Goal: Task Accomplishment & Management: Manage account settings

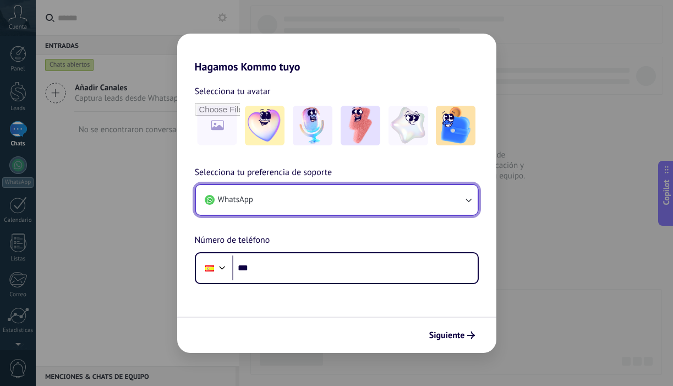
click at [303, 211] on button "WhatsApp" at bounding box center [337, 200] width 282 height 30
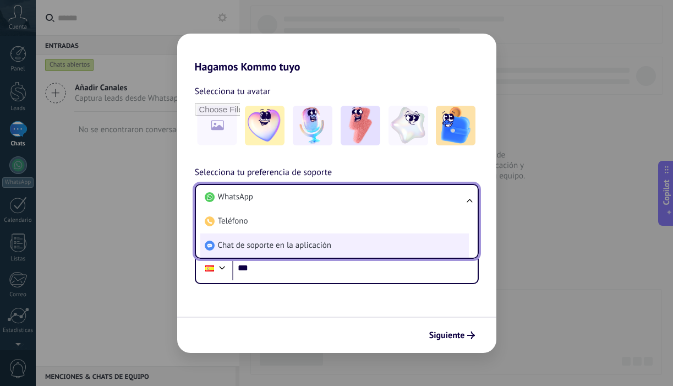
click at [309, 244] on span "Chat de soporte en la aplicación" at bounding box center [274, 245] width 113 height 11
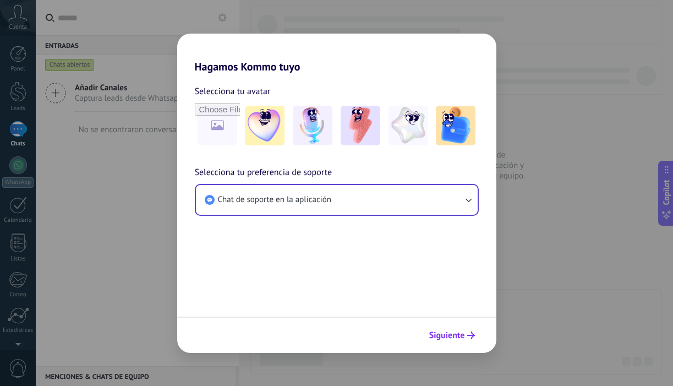
click at [447, 338] on span "Siguiente" at bounding box center [447, 335] width 36 height 8
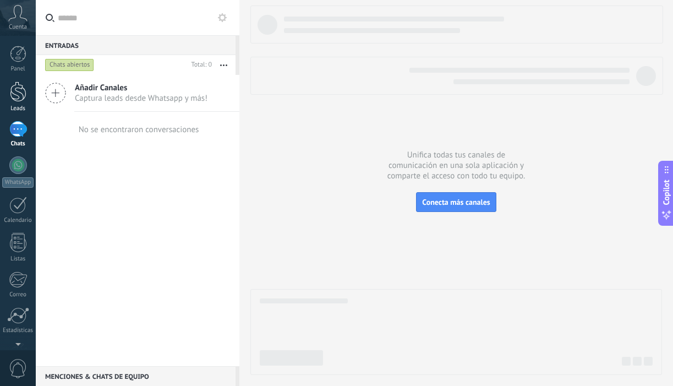
click at [23, 94] on div at bounding box center [18, 91] width 17 height 20
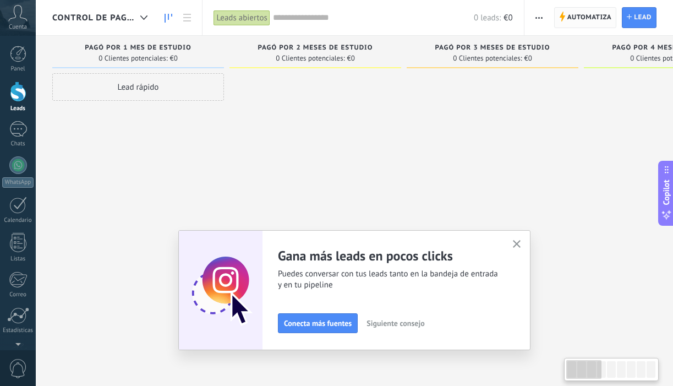
click at [595, 19] on span "Automatiza" at bounding box center [589, 18] width 45 height 20
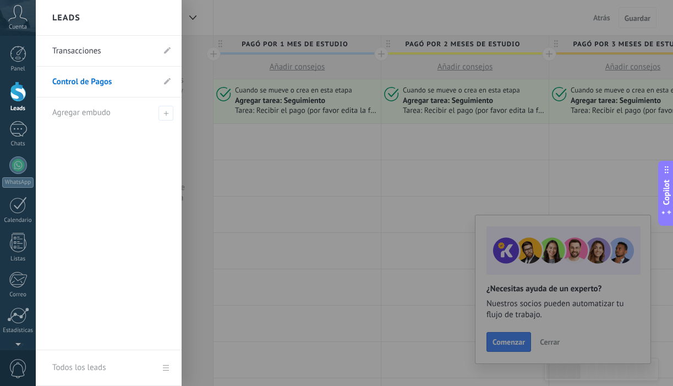
click at [79, 60] on link "Transacciones" at bounding box center [103, 51] width 102 height 31
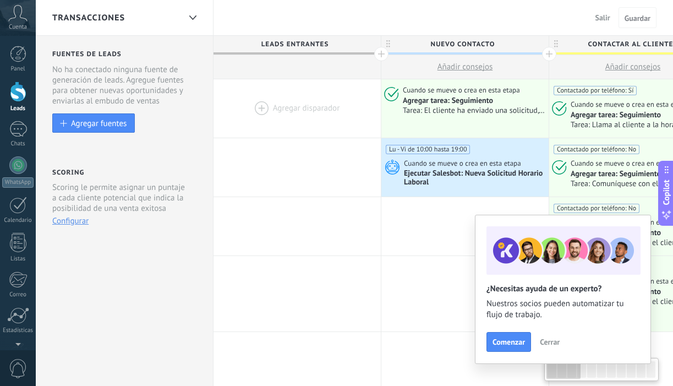
click at [300, 108] on div at bounding box center [297, 108] width 167 height 58
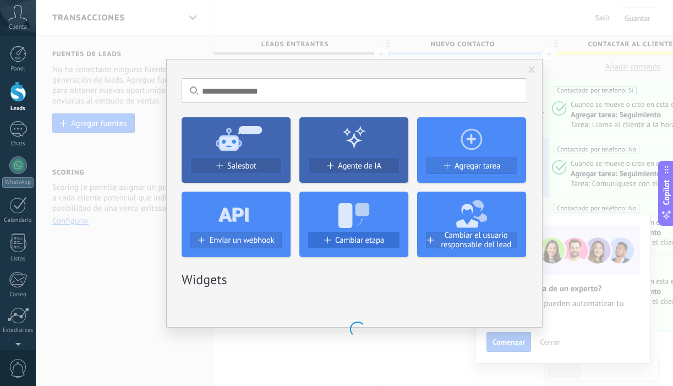
click at [353, 232] on button "Cambiar etapa" at bounding box center [353, 240] width 91 height 17
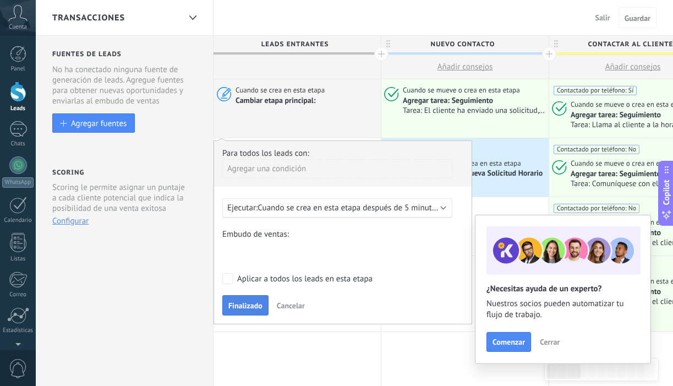
click at [241, 305] on span "Finalizado" at bounding box center [245, 306] width 34 height 8
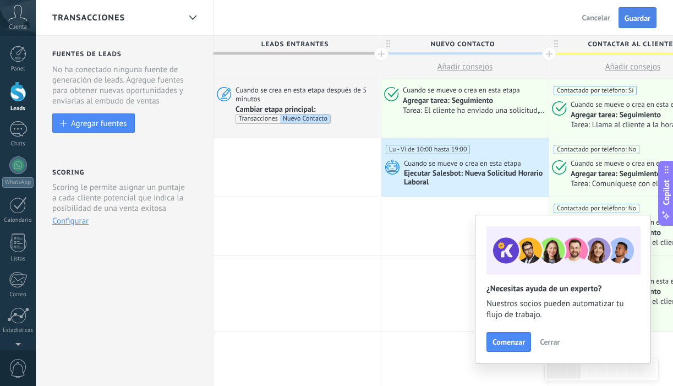
click at [635, 22] on span "Guardar" at bounding box center [638, 18] width 26 height 8
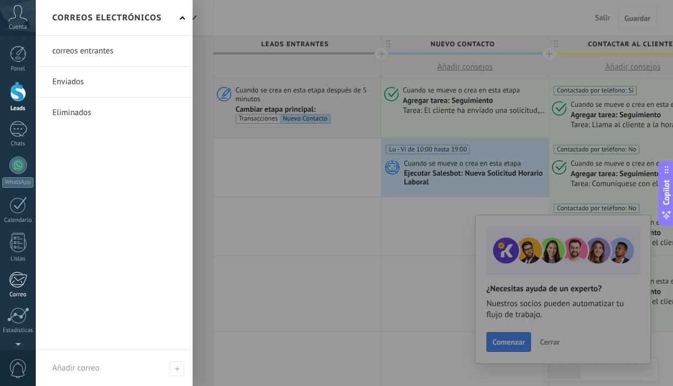
scroll to position [72, 0]
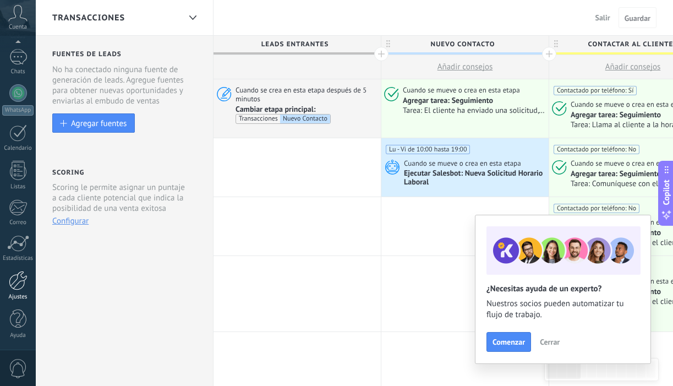
click at [19, 287] on div at bounding box center [18, 280] width 19 height 19
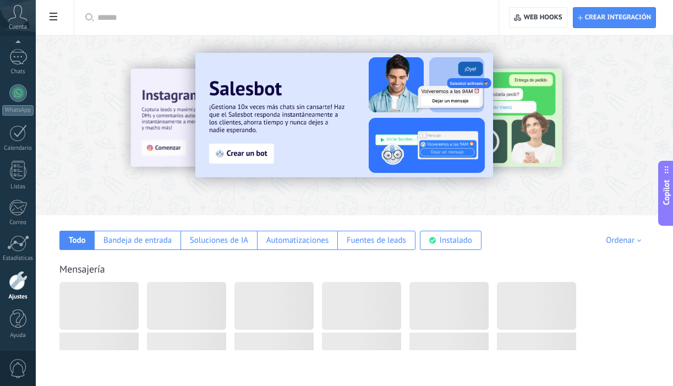
click at [53, 14] on use at bounding box center [54, 17] width 8 height 8
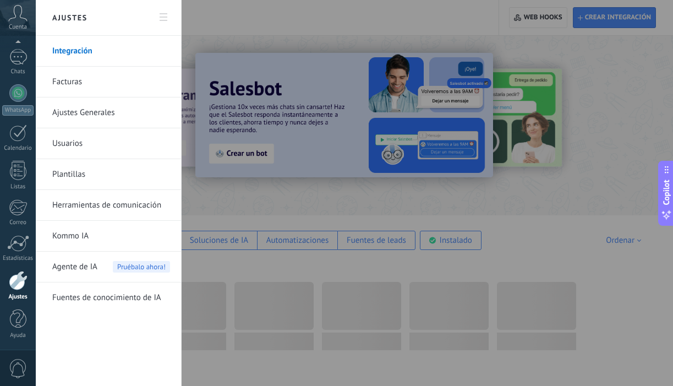
click at [79, 144] on link "Usuarios" at bounding box center [111, 143] width 118 height 31
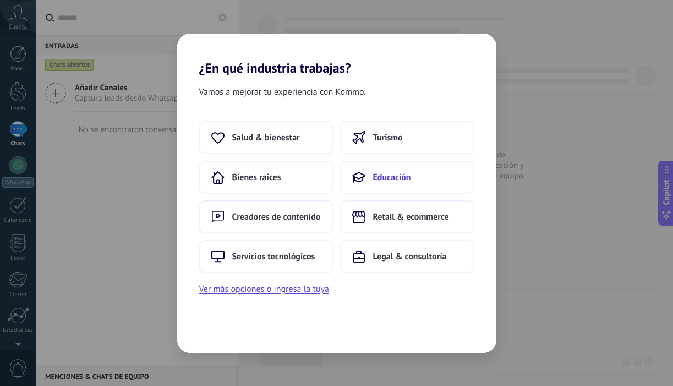
click at [397, 176] on span "Educación" at bounding box center [392, 177] width 38 height 11
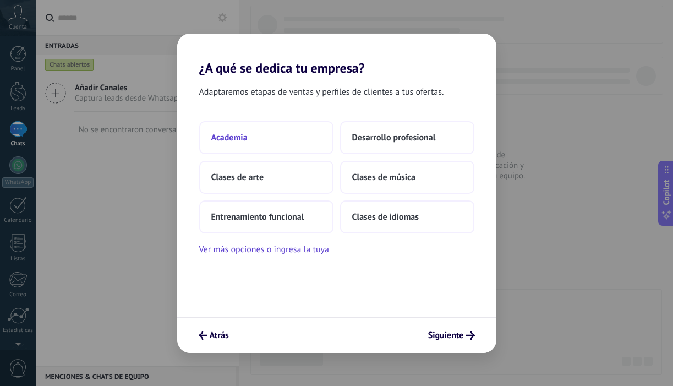
click at [273, 150] on button "Academia" at bounding box center [266, 137] width 134 height 33
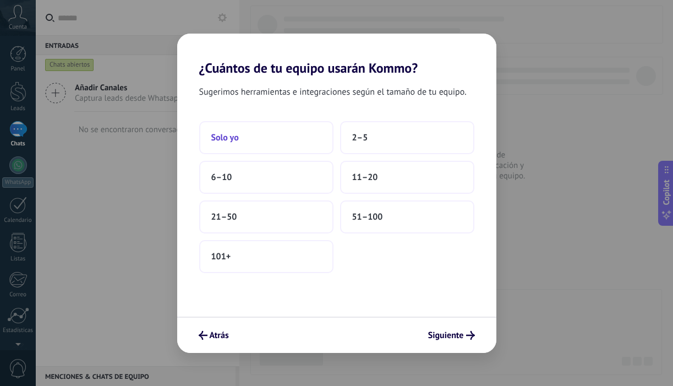
click at [273, 143] on button "Solo yo" at bounding box center [266, 137] width 134 height 33
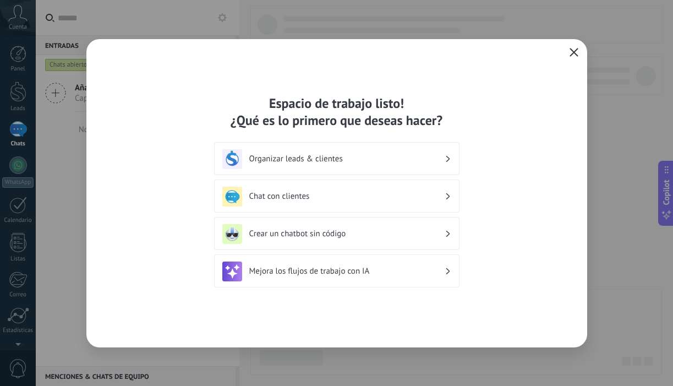
click at [573, 49] on icon "button" at bounding box center [574, 52] width 9 height 9
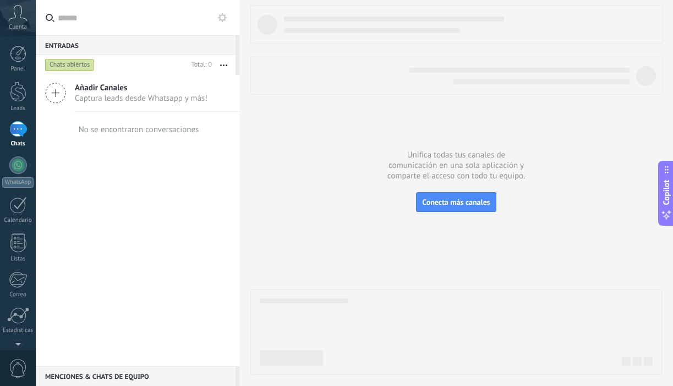
scroll to position [72, 0]
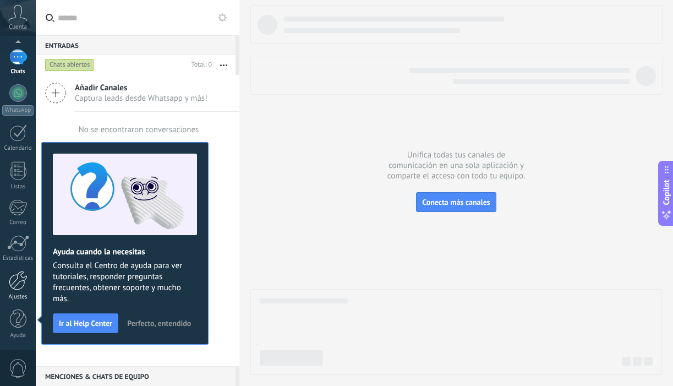
click at [24, 283] on div at bounding box center [18, 280] width 19 height 19
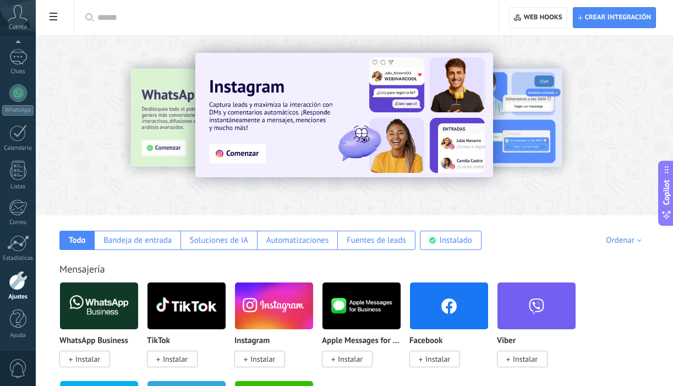
click at [52, 14] on icon at bounding box center [54, 17] width 8 height 8
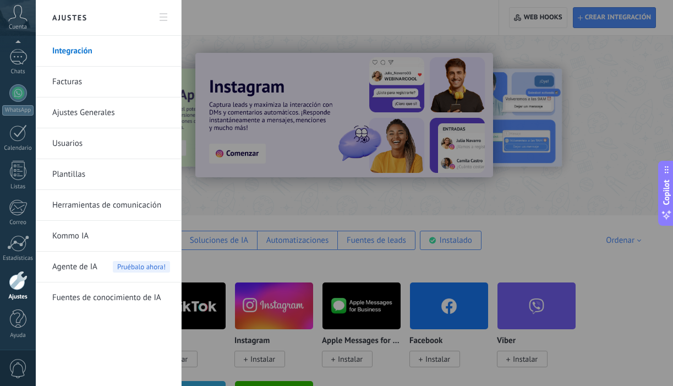
click at [87, 142] on link "Usuarios" at bounding box center [111, 143] width 118 height 31
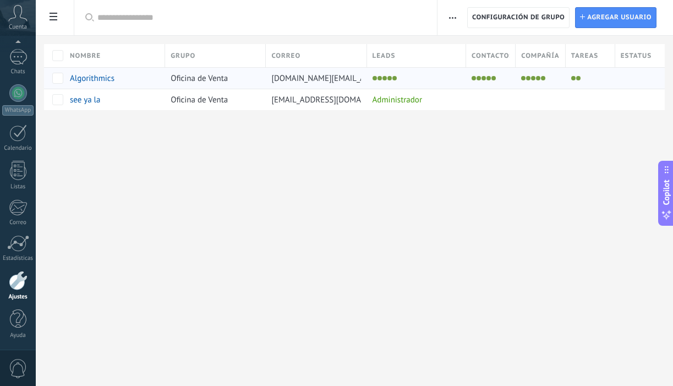
click at [165, 78] on div "Algorithmics" at bounding box center [114, 77] width 101 height 21
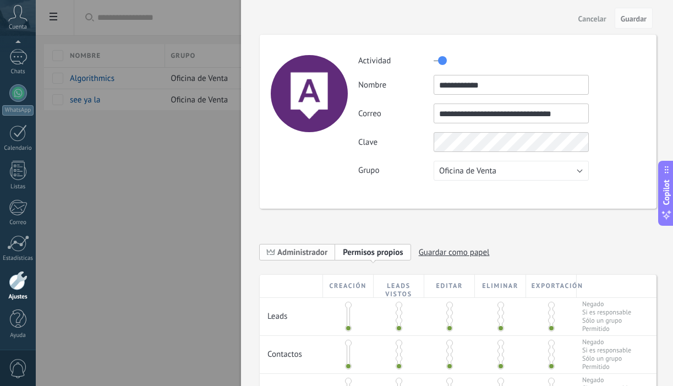
click at [293, 256] on span "Administrador" at bounding box center [302, 252] width 50 height 10
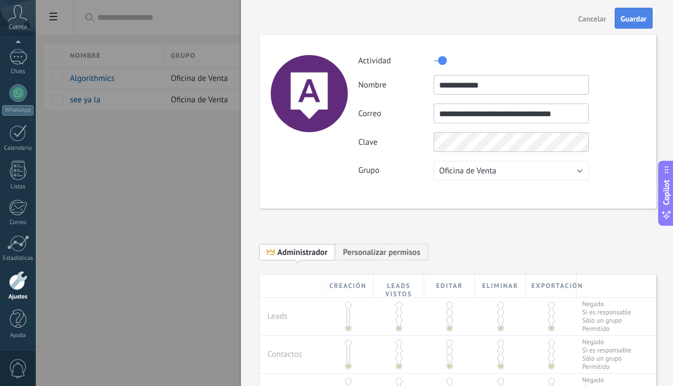
click at [636, 17] on span "Guardar" at bounding box center [634, 19] width 26 height 8
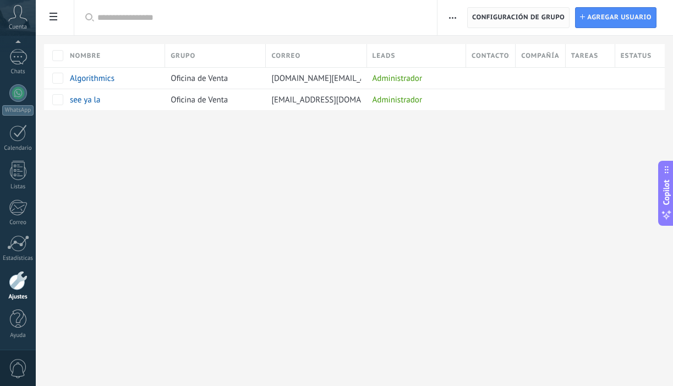
click at [536, 15] on span "Configuración de grupo" at bounding box center [518, 18] width 92 height 20
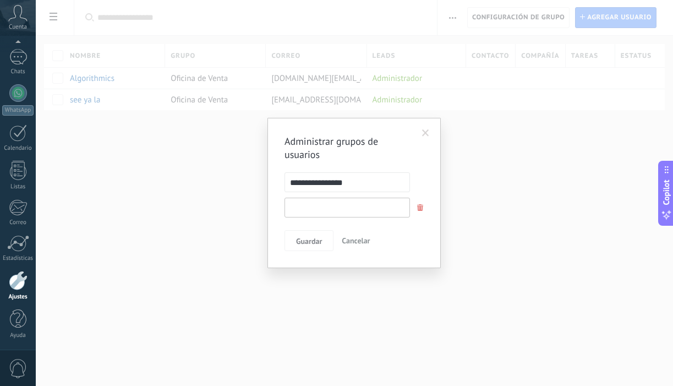
click at [380, 200] on input "text" at bounding box center [347, 208] width 125 height 20
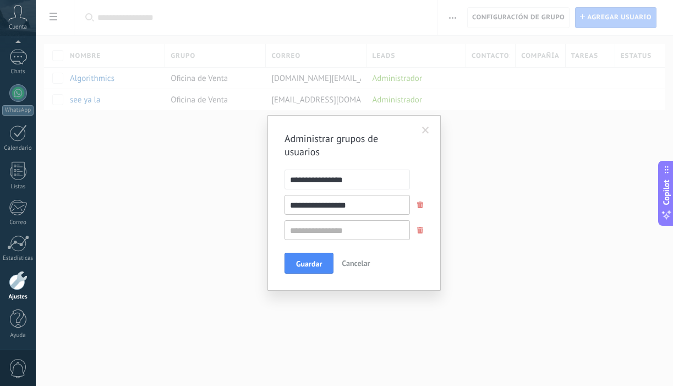
type input "**********"
click at [420, 228] on span at bounding box center [420, 230] width 7 height 7
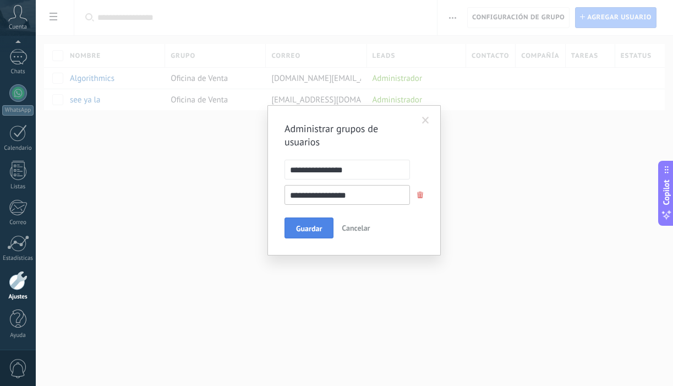
click at [298, 228] on span "Guardar" at bounding box center [309, 229] width 26 height 8
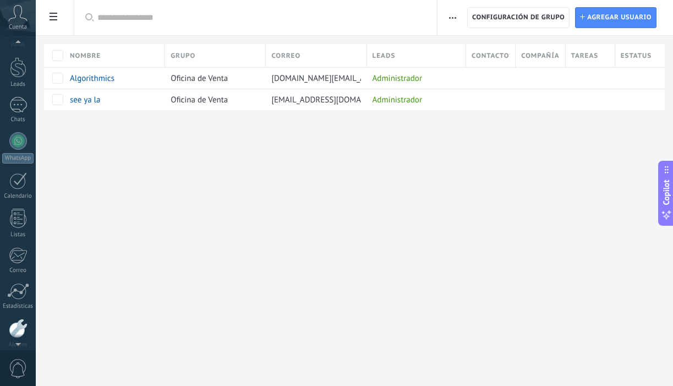
scroll to position [13, 0]
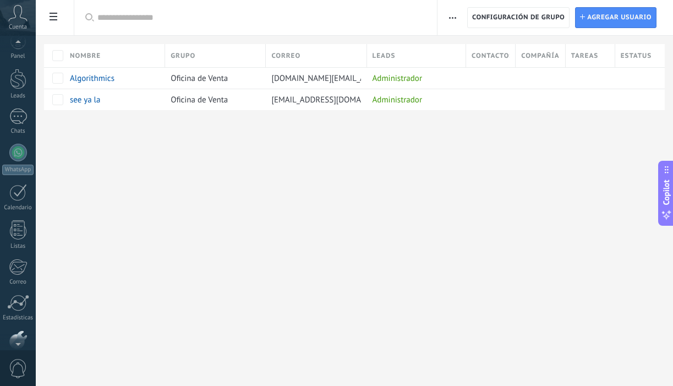
click at [15, 19] on icon at bounding box center [17, 13] width 19 height 17
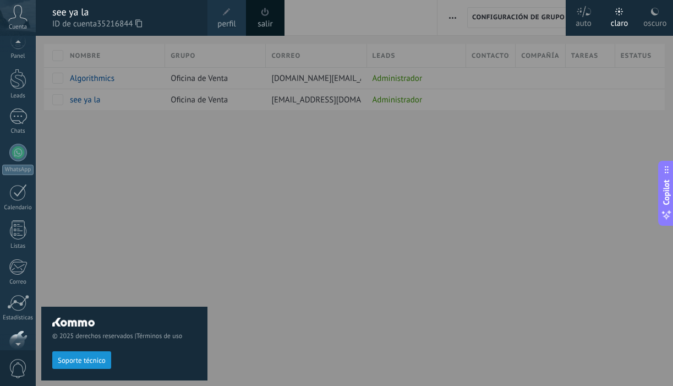
click at [266, 21] on link "salir" at bounding box center [265, 24] width 15 height 12
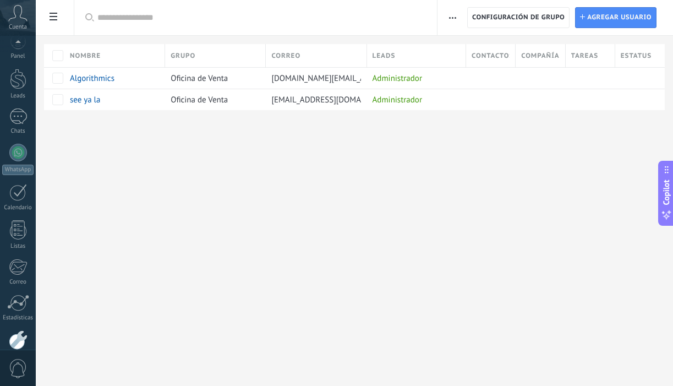
scroll to position [72, 0]
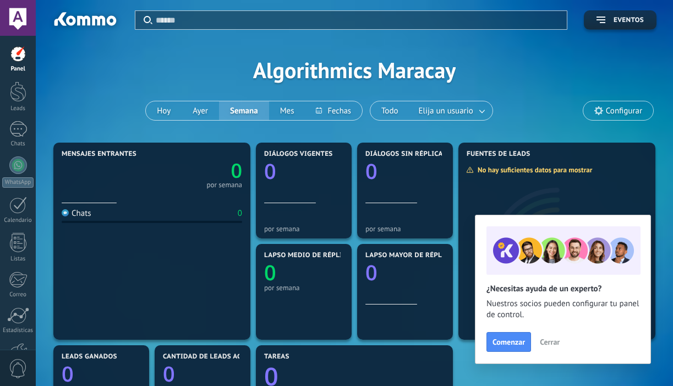
click at [301, 76] on div "Aplicar Eventos Algorithmics Maracay [DATE] [DATE] Semana Mes" at bounding box center [354, 70] width 604 height 140
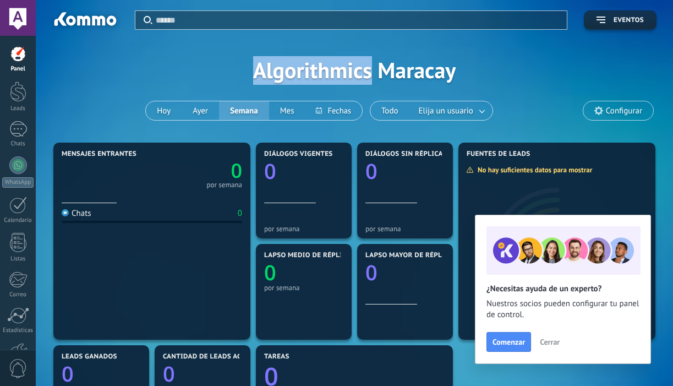
click at [301, 76] on div "Aplicar Eventos Algorithmics Maracay [DATE] [DATE] Semana Mes" at bounding box center [354, 70] width 604 height 140
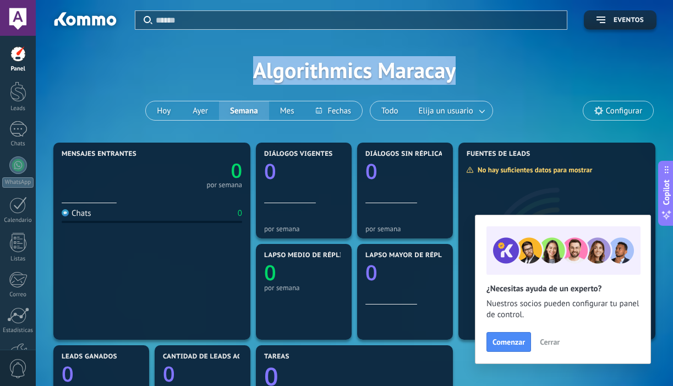
click at [301, 76] on div "Aplicar Eventos Algorithmics Maracay Hoy Ayer Semana Mes" at bounding box center [354, 70] width 604 height 140
copy div "Algorithmics Maracay"
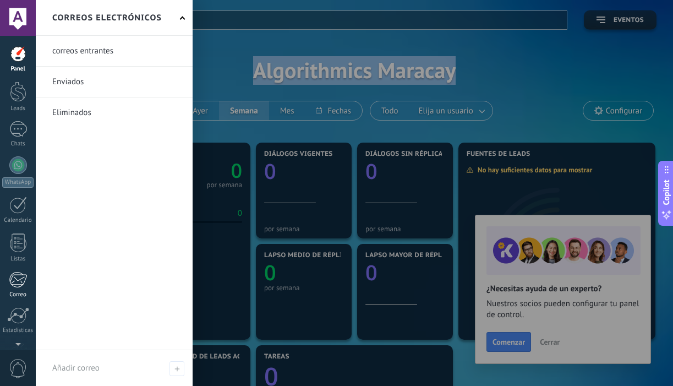
scroll to position [72, 0]
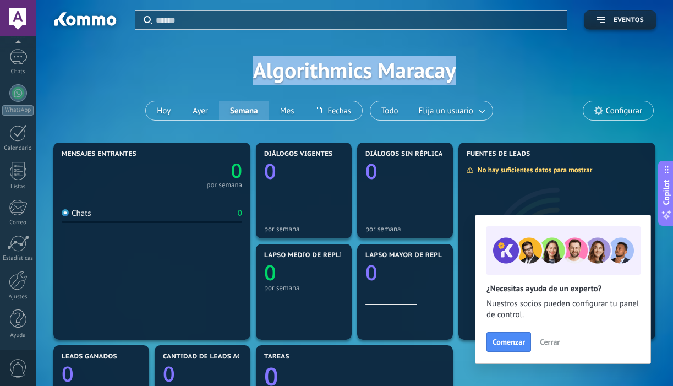
click at [15, 263] on div "Panel Leads Chats WhatsApp Clientes" at bounding box center [18, 162] width 36 height 376
click at [15, 291] on link "Ajustes" at bounding box center [18, 286] width 36 height 30
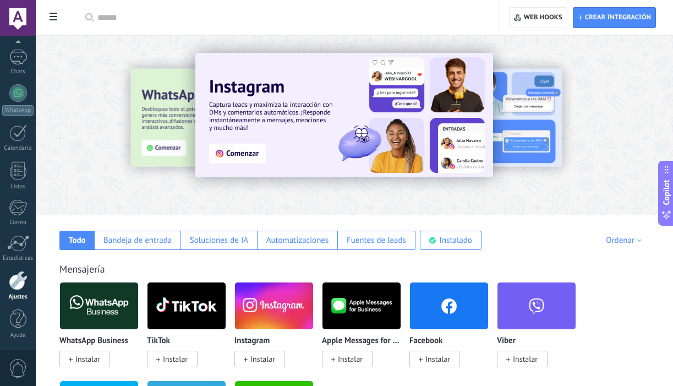
click at [49, 17] on span at bounding box center [53, 17] width 19 height 21
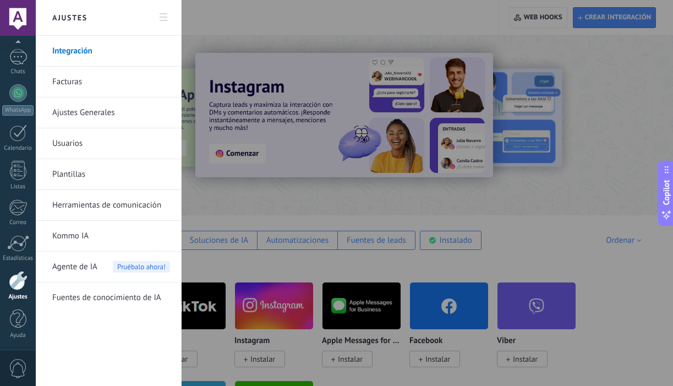
click at [76, 140] on link "Usuarios" at bounding box center [111, 143] width 118 height 31
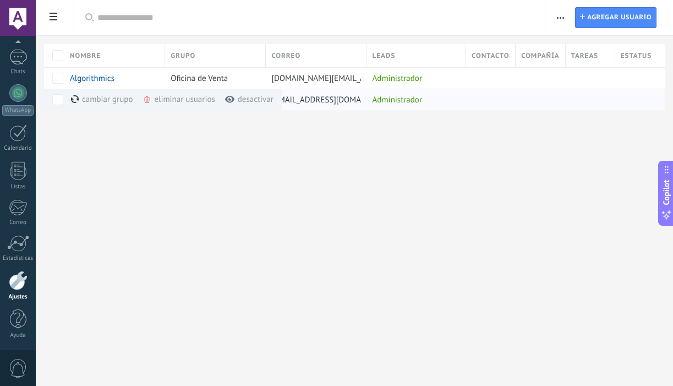
click at [162, 97] on div "eliminar usuarios màs" at bounding box center [198, 99] width 110 height 21
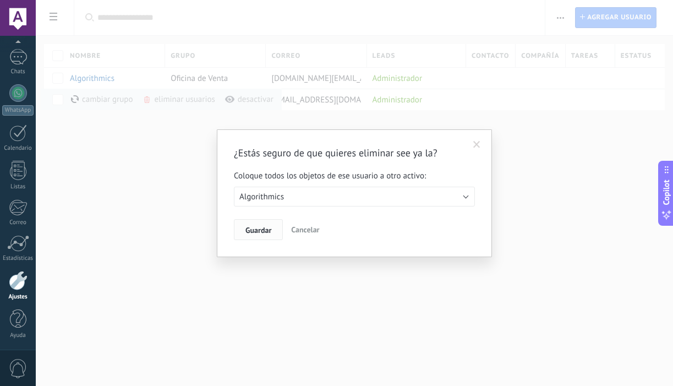
click at [251, 229] on span "Guardar" at bounding box center [258, 230] width 26 height 8
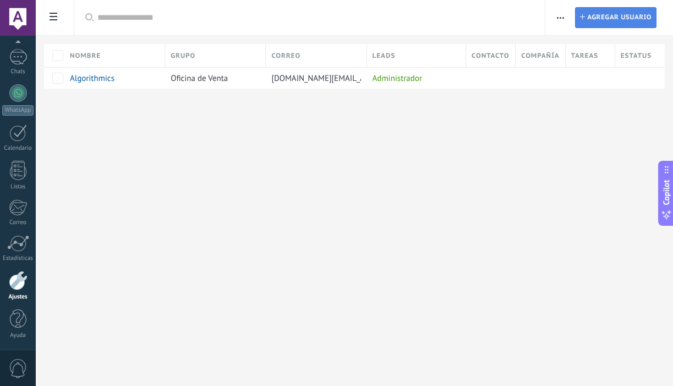
click at [599, 18] on span "Agregar usuario" at bounding box center [619, 18] width 64 height 20
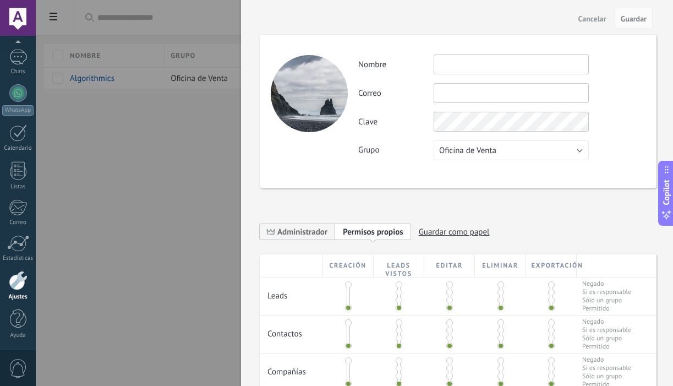
click at [475, 67] on input "text" at bounding box center [511, 64] width 155 height 20
paste input "**********"
type input "**********"
click at [464, 93] on input "text" at bounding box center [511, 93] width 155 height 20
paste input "**********"
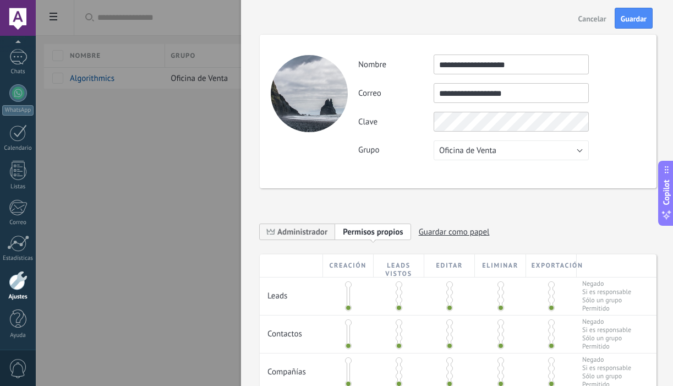
type input "**********"
click at [468, 142] on button "Oficina de Venta" at bounding box center [511, 150] width 155 height 20
click at [299, 233] on span "Administrador" at bounding box center [302, 232] width 50 height 10
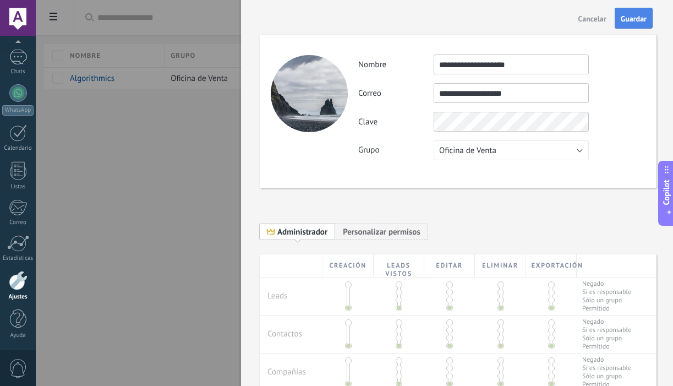
click at [639, 15] on span "Guardar" at bounding box center [634, 19] width 26 height 8
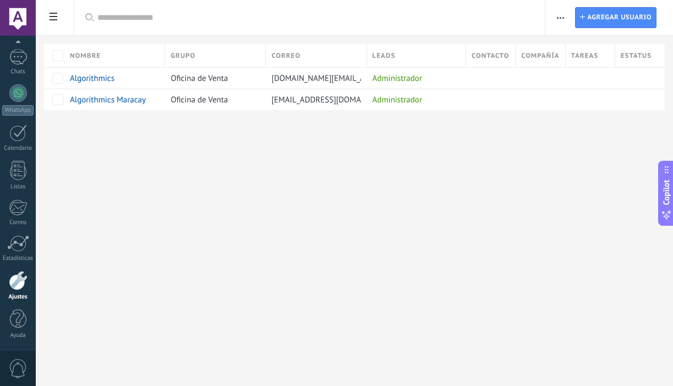
click at [23, 17] on div at bounding box center [18, 18] width 36 height 36
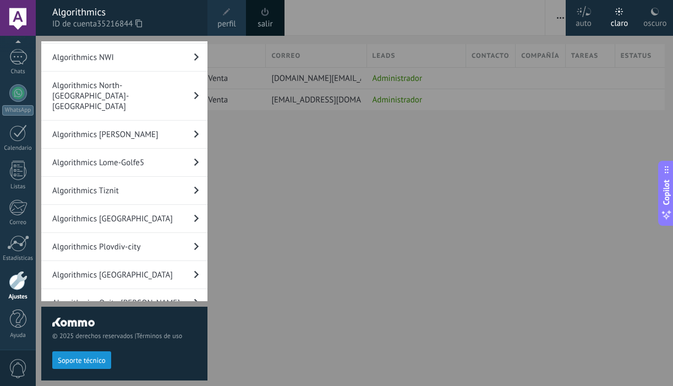
click at [142, 25] on use at bounding box center [138, 23] width 7 height 8
click at [355, 177] on div at bounding box center [372, 193] width 673 height 386
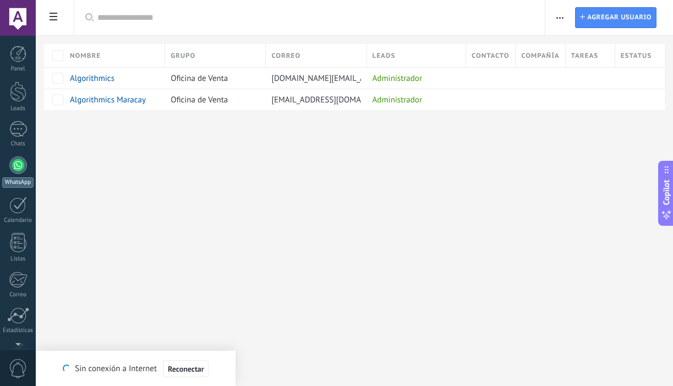
scroll to position [72, 0]
click at [25, 92] on div at bounding box center [18, 93] width 18 height 18
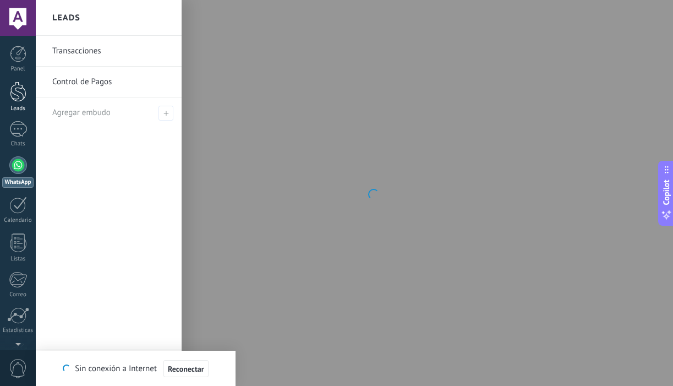
click at [16, 96] on div at bounding box center [18, 91] width 17 height 20
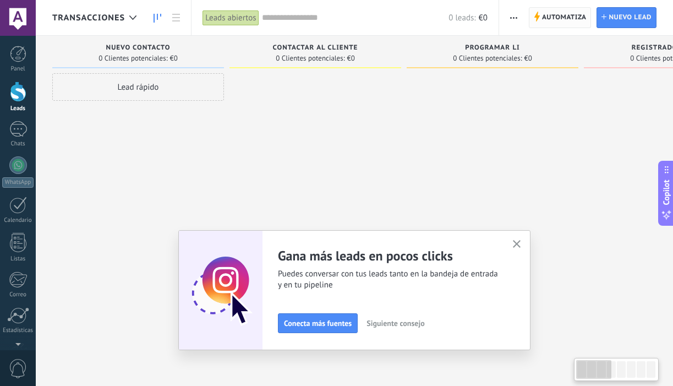
click at [559, 12] on span "Automatiza" at bounding box center [564, 18] width 45 height 20
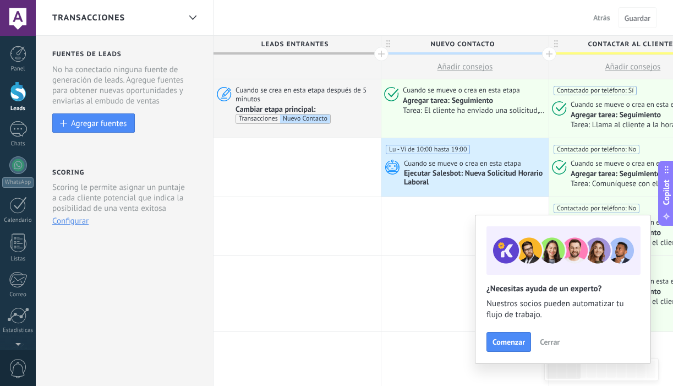
scroll to position [72, 0]
click at [18, 281] on div at bounding box center [18, 280] width 19 height 19
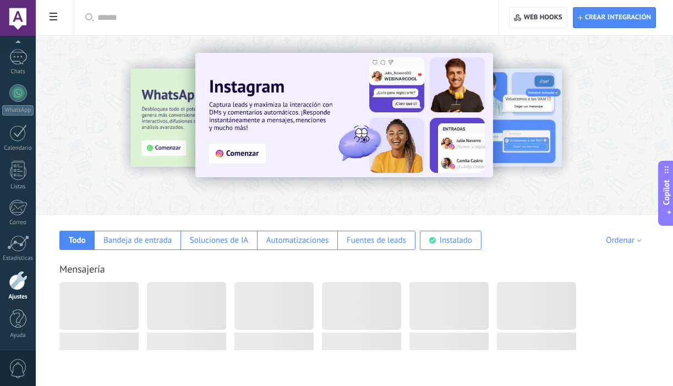
click at [54, 24] on span at bounding box center [53, 17] width 19 height 21
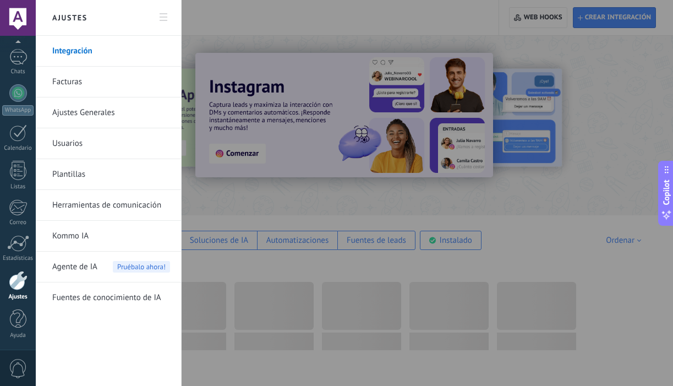
click at [74, 143] on link "Usuarios" at bounding box center [111, 143] width 118 height 31
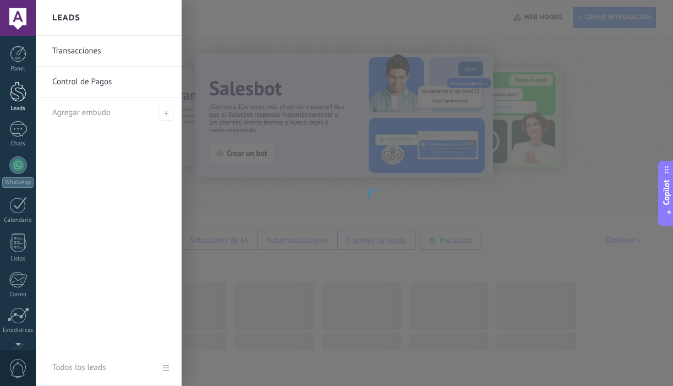
click at [15, 90] on div at bounding box center [18, 91] width 17 height 20
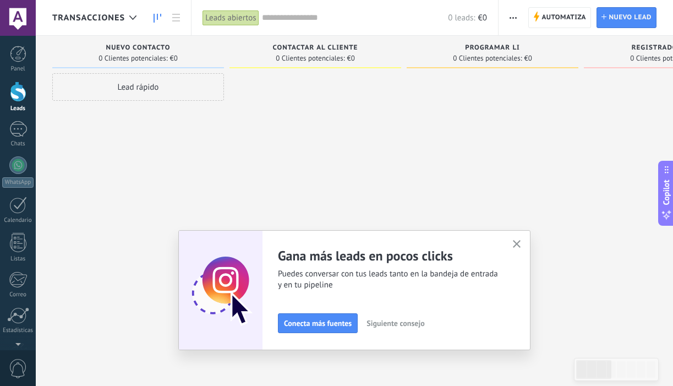
scroll to position [72, 0]
click at [17, 277] on div at bounding box center [18, 280] width 19 height 19
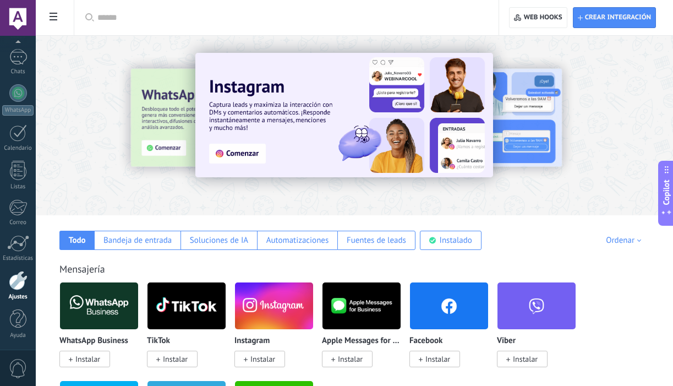
click at [59, 13] on span at bounding box center [53, 17] width 19 height 21
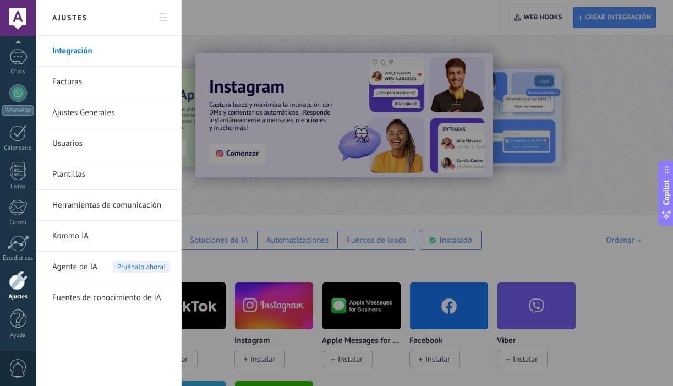
click at [90, 144] on link "Usuarios" at bounding box center [111, 143] width 118 height 31
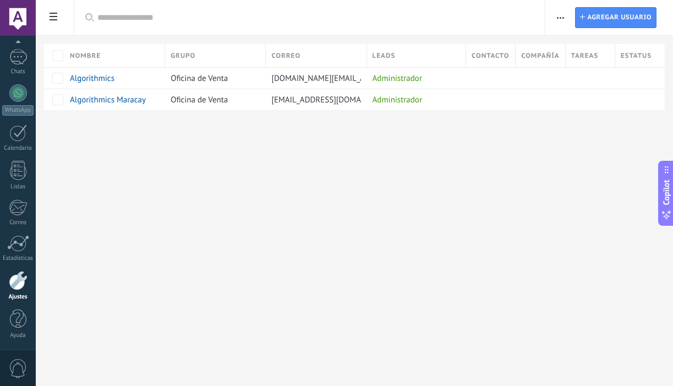
click at [565, 19] on button "button" at bounding box center [560, 17] width 16 height 21
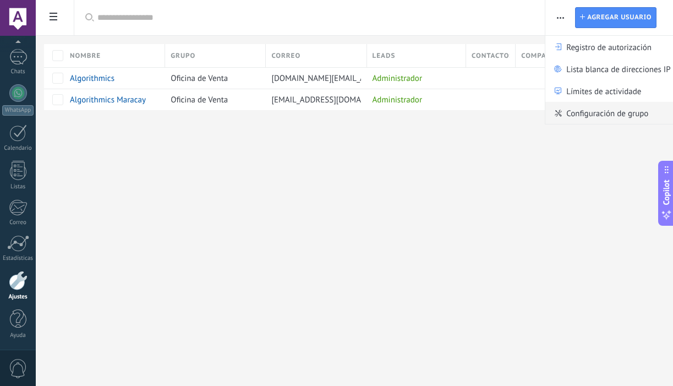
click at [572, 112] on span "Configuración de grupo" at bounding box center [607, 113] width 82 height 22
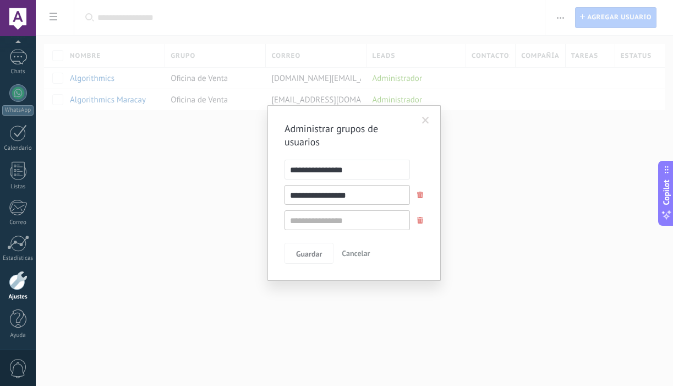
click at [561, 189] on div "**********" at bounding box center [354, 193] width 637 height 386
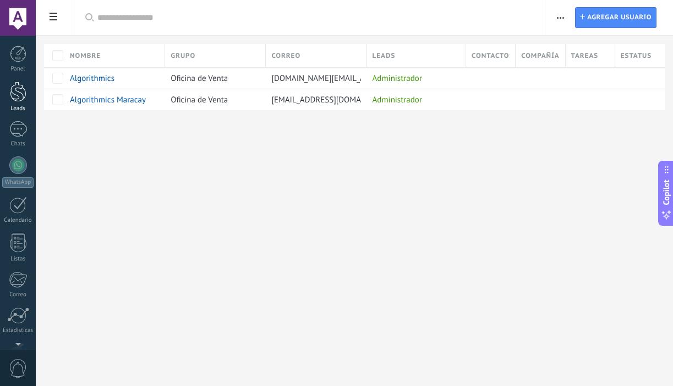
click at [21, 84] on div at bounding box center [18, 91] width 17 height 20
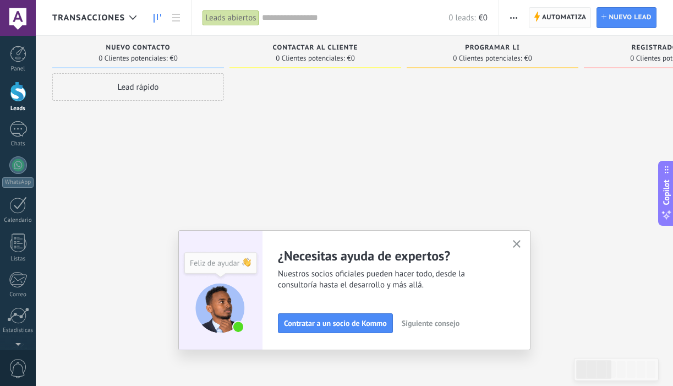
click at [569, 20] on span "Automatiza" at bounding box center [564, 18] width 45 height 20
